Goal: Task Accomplishment & Management: Manage account settings

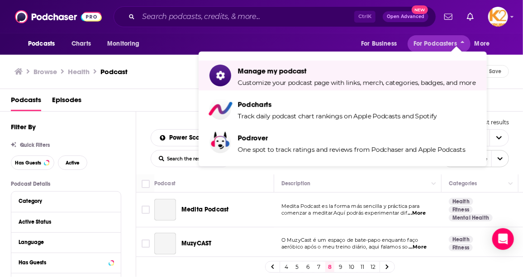
scroll to position [3397, 0]
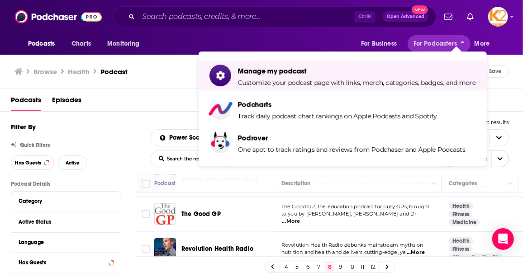
click at [176, 82] on div "Browse Health Podcast Send feedback Save" at bounding box center [261, 71] width 523 height 35
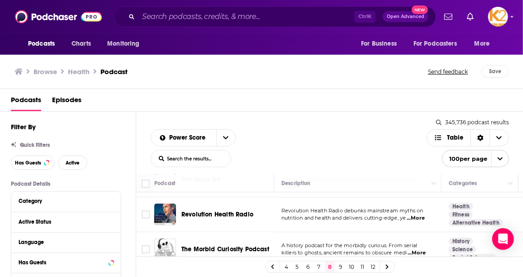
scroll to position [3438, 0]
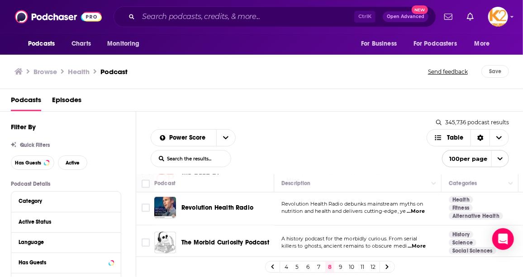
click at [424, 277] on span "...More" at bounding box center [415, 281] width 18 height 7
click at [145, 274] on input "Toggle select row" at bounding box center [146, 278] width 8 height 8
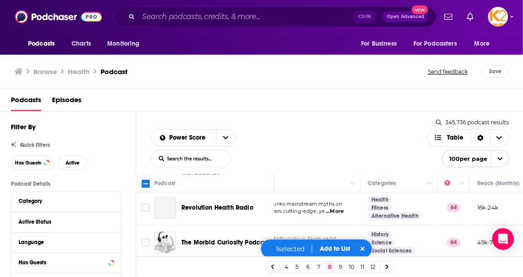
scroll to position [3482, 81]
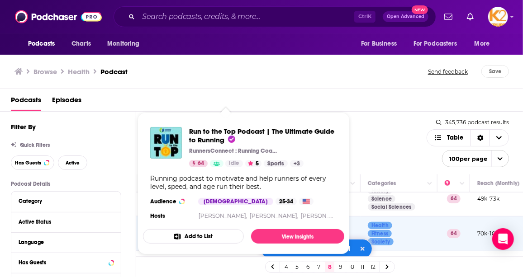
click at [382, 141] on div "Power Score List Search Input Search the results... Table" at bounding box center [289, 148] width 276 height 38
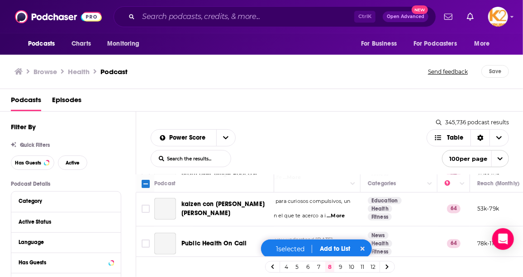
scroll to position [2824, 81]
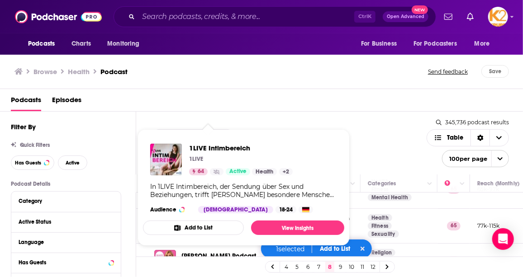
click at [367, 157] on div "Power Score List Search Input Search the results... Table" at bounding box center [289, 148] width 276 height 38
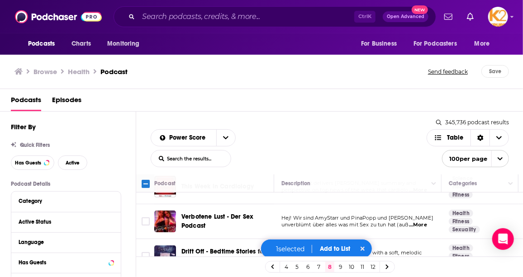
scroll to position [288, 0]
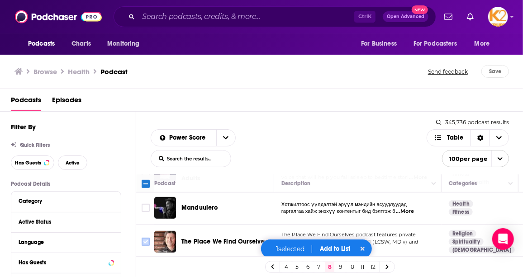
click at [148, 238] on input "Toggle select row" at bounding box center [146, 242] width 8 height 8
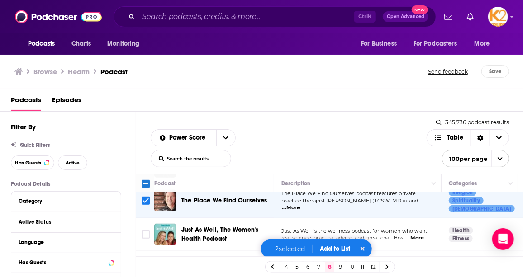
scroll to position [370, 0]
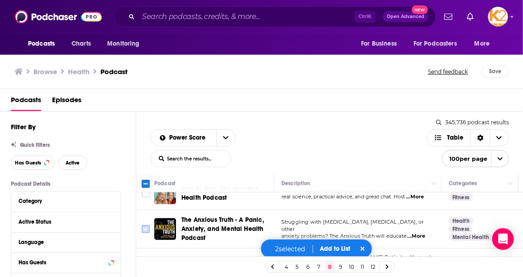
click at [148, 225] on input "Toggle select row" at bounding box center [146, 229] width 8 height 8
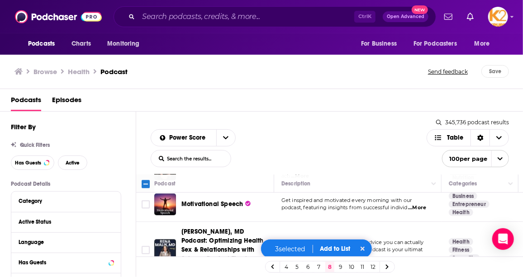
scroll to position [1069, 0]
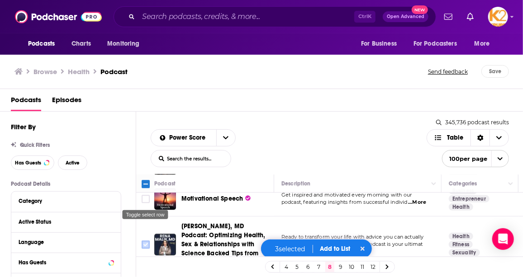
click at [144, 241] on input "Toggle select row" at bounding box center [146, 245] width 8 height 8
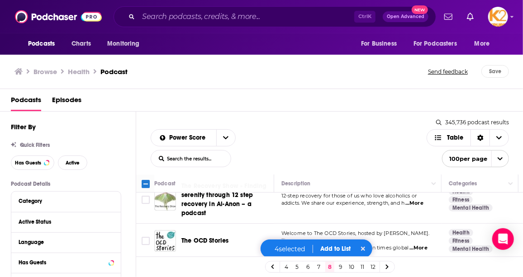
scroll to position [1275, 0]
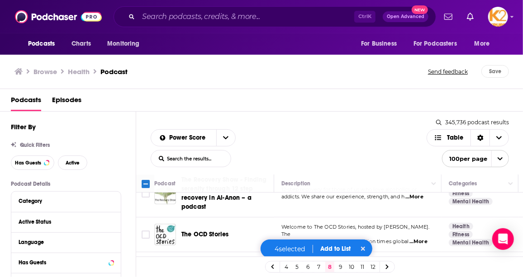
click at [144, 267] on input "Toggle select row" at bounding box center [146, 271] width 8 height 8
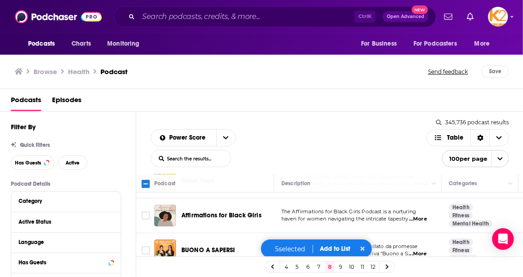
scroll to position [1604, 0]
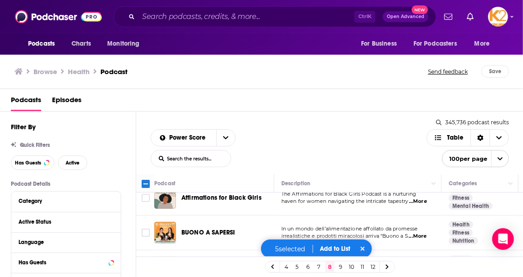
click at [148, 264] on input "Toggle select row" at bounding box center [146, 268] width 8 height 8
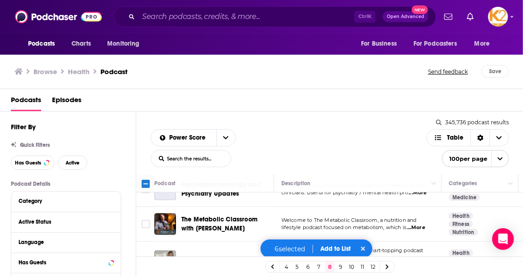
scroll to position [1769, 0]
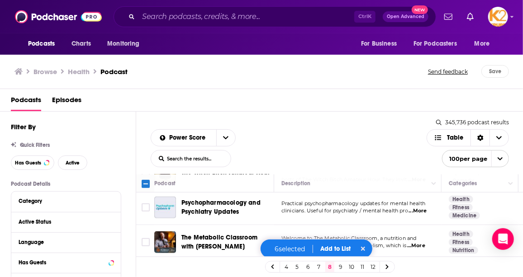
click at [147, 276] on input "Toggle select row" at bounding box center [146, 280] width 8 height 8
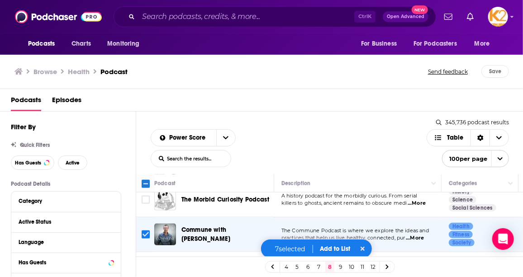
scroll to position [3482, 0]
click at [345, 249] on button "Add to List" at bounding box center [335, 249] width 45 height 8
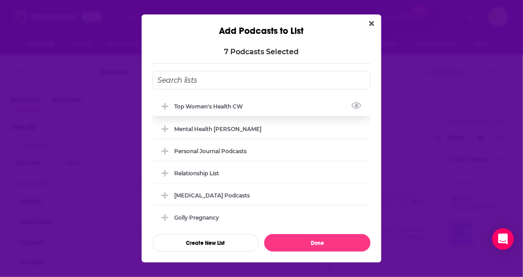
click at [234, 107] on div "Top Women's Health CW" at bounding box center [211, 106] width 74 height 7
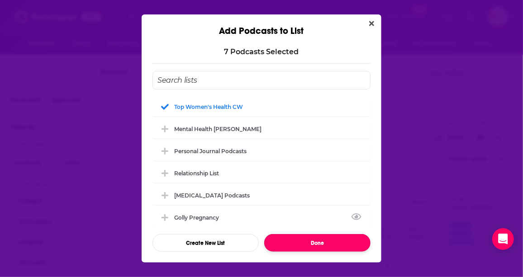
click at [344, 242] on button "Done" at bounding box center [317, 243] width 106 height 18
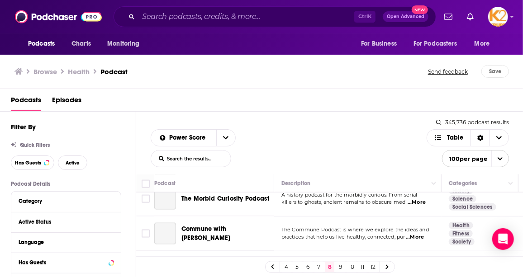
click at [340, 266] on link "9" at bounding box center [340, 267] width 9 height 11
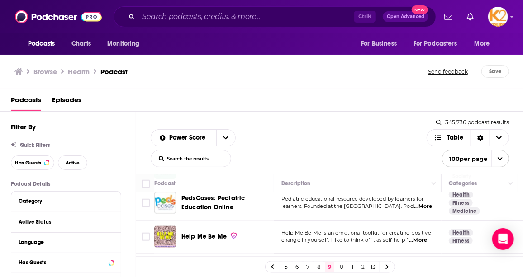
scroll to position [452, 0]
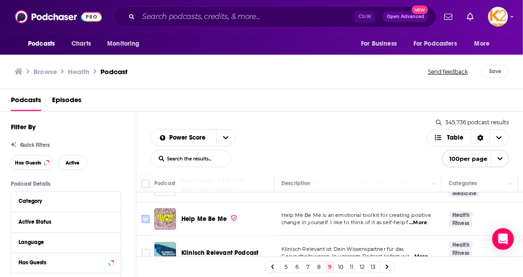
click at [147, 215] on input "Toggle select row" at bounding box center [146, 219] width 8 height 8
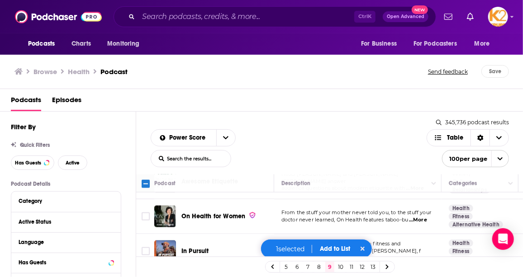
scroll to position [576, 0]
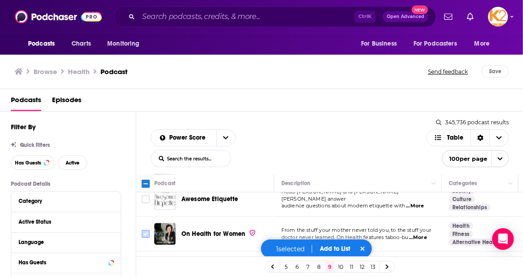
click at [147, 230] on input "Toggle select row" at bounding box center [146, 234] width 8 height 8
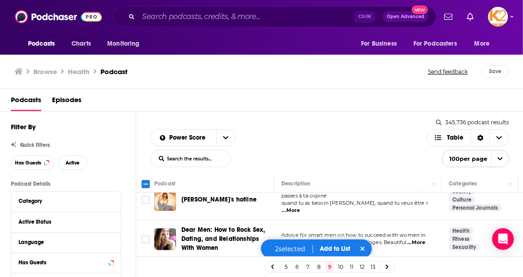
scroll to position [946, 0]
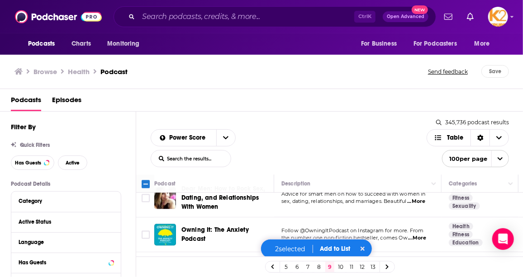
click at [341, 248] on button "Add to List" at bounding box center [335, 249] width 45 height 8
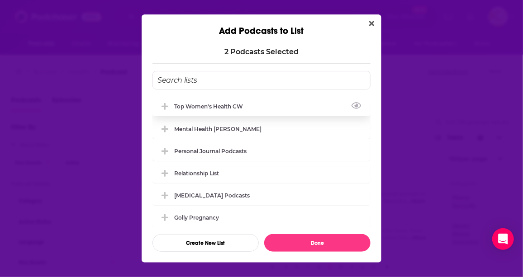
click at [229, 105] on div "Top Women's Health CW" at bounding box center [211, 106] width 74 height 7
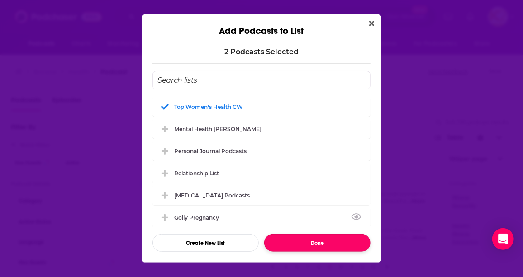
click at [345, 245] on button "Done" at bounding box center [317, 243] width 106 height 18
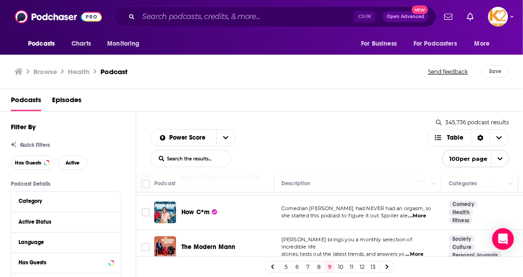
scroll to position [1563, 0]
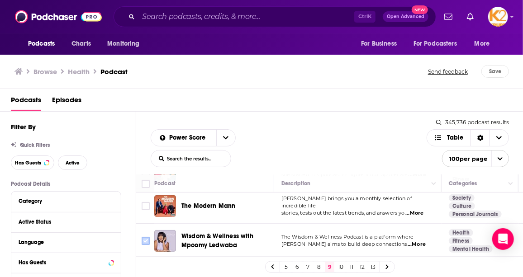
click at [148, 237] on input "Toggle select row" at bounding box center [146, 241] width 8 height 8
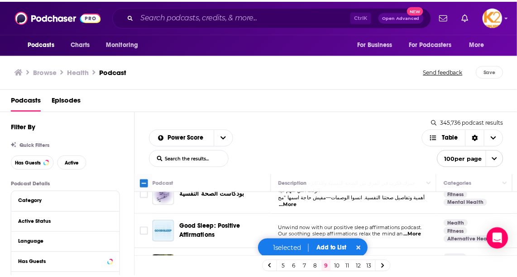
scroll to position [3373, 0]
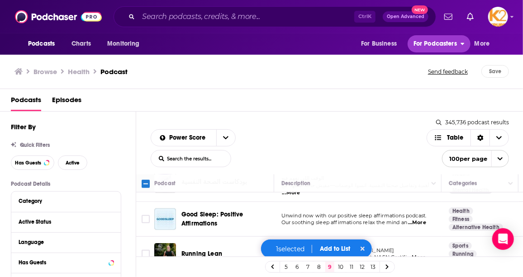
click at [454, 47] on span "For Podcasters" at bounding box center [435, 44] width 43 height 13
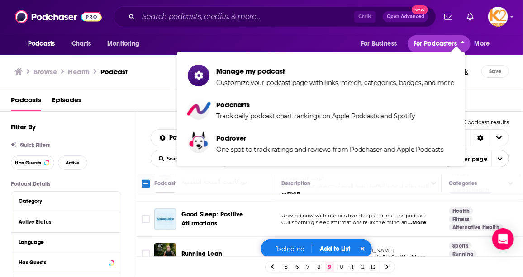
click at [454, 47] on span "For Podcasters" at bounding box center [435, 44] width 43 height 13
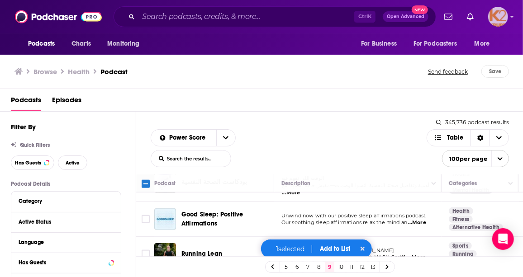
click at [508, 15] on img "Logged in as K2Krupp" at bounding box center [498, 17] width 20 height 20
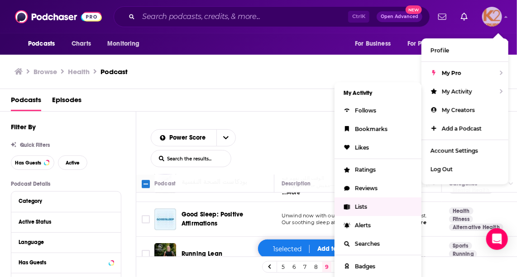
click at [361, 205] on span "Lists" at bounding box center [361, 207] width 12 height 7
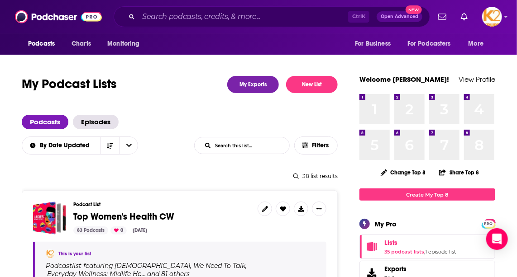
scroll to position [41, 0]
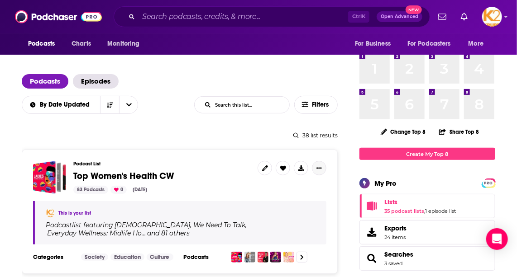
click at [320, 163] on button "Show More Button" at bounding box center [319, 168] width 14 height 14
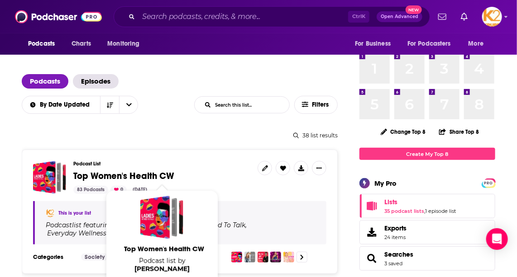
click at [163, 176] on span "Top Women's Health CW" at bounding box center [123, 176] width 100 height 11
